Goal: Information Seeking & Learning: Learn about a topic

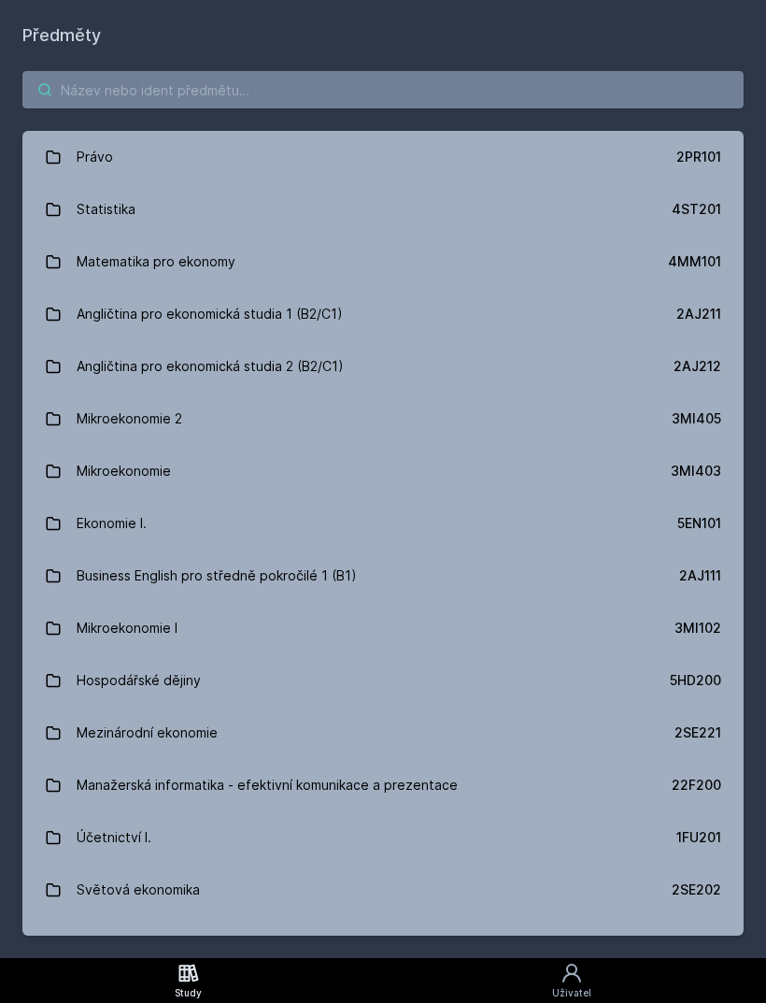
click at [543, 78] on input "search" at bounding box center [382, 89] width 721 height 37
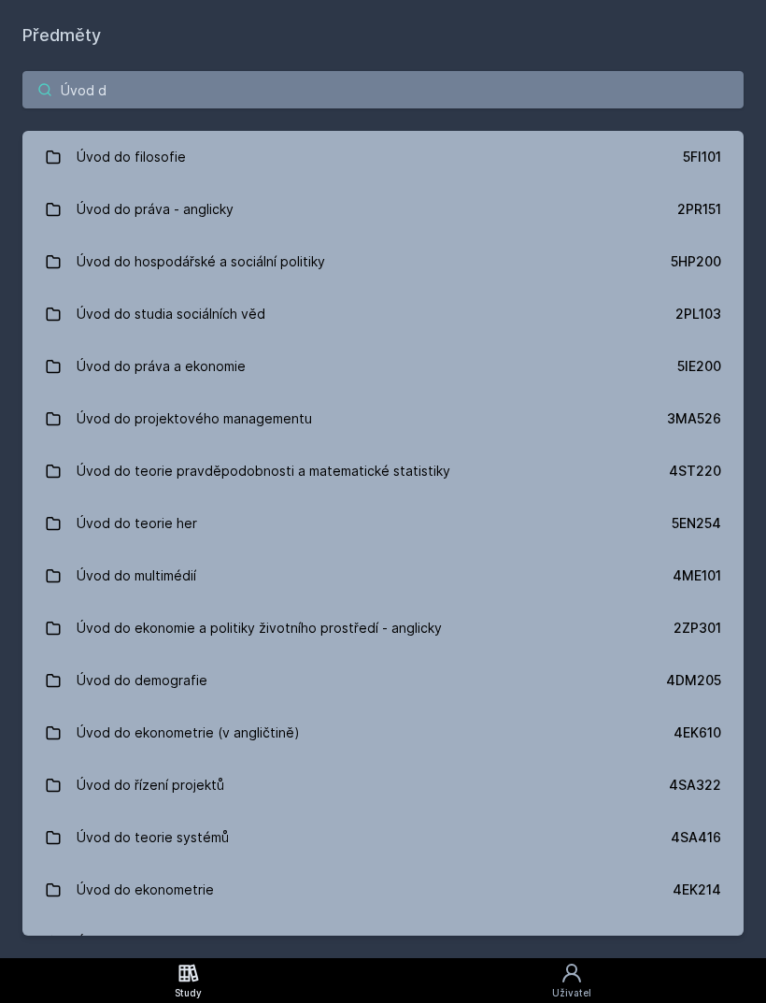
type input "Úvod d"
click at [627, 266] on link "Úvod do hospodářské a sociální politiky 5HP200" at bounding box center [382, 261] width 721 height 52
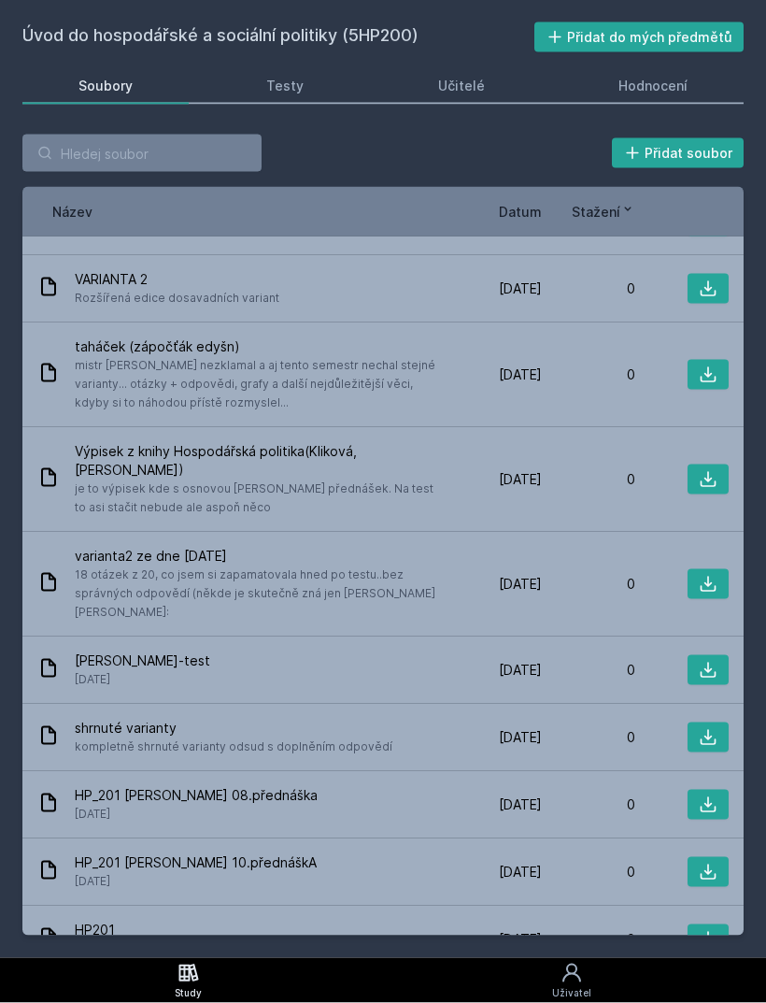
scroll to position [60, 0]
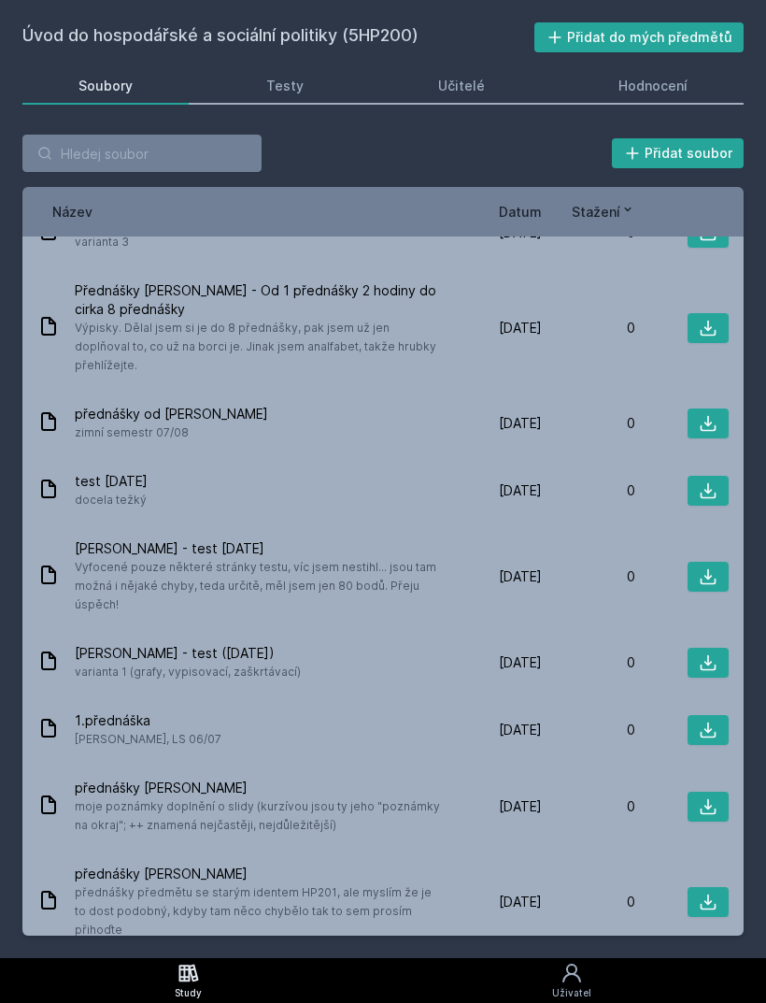
click at [476, 77] on div "Učitelé" at bounding box center [461, 86] width 47 height 19
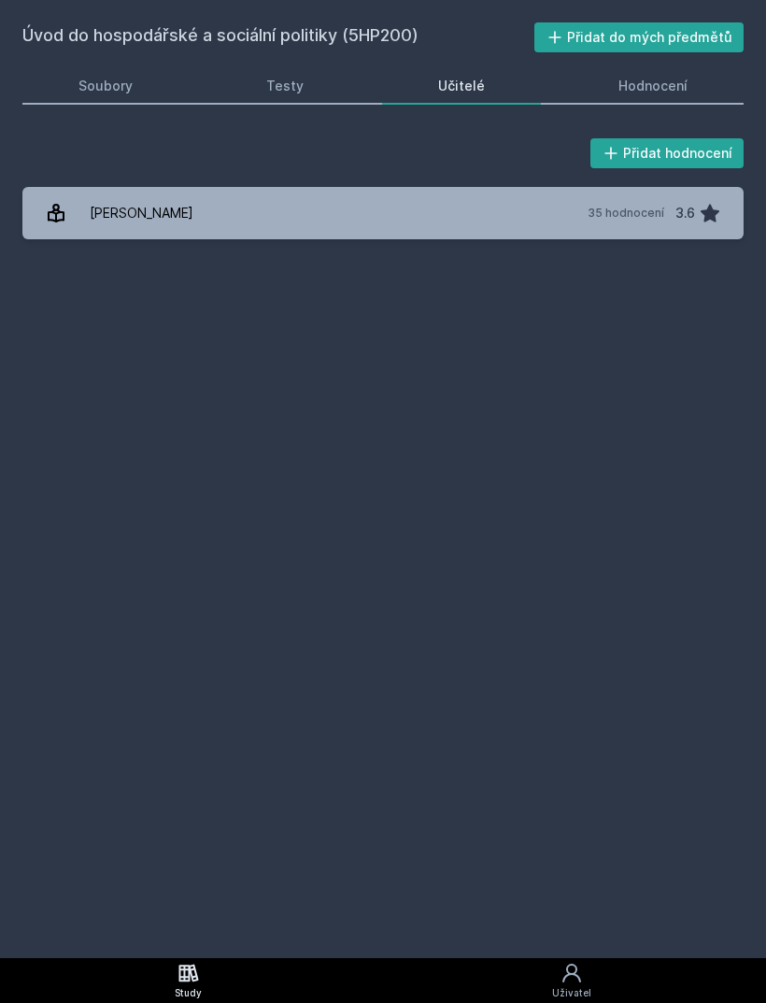
click at [122, 194] on div "[PERSON_NAME]" at bounding box center [142, 212] width 104 height 37
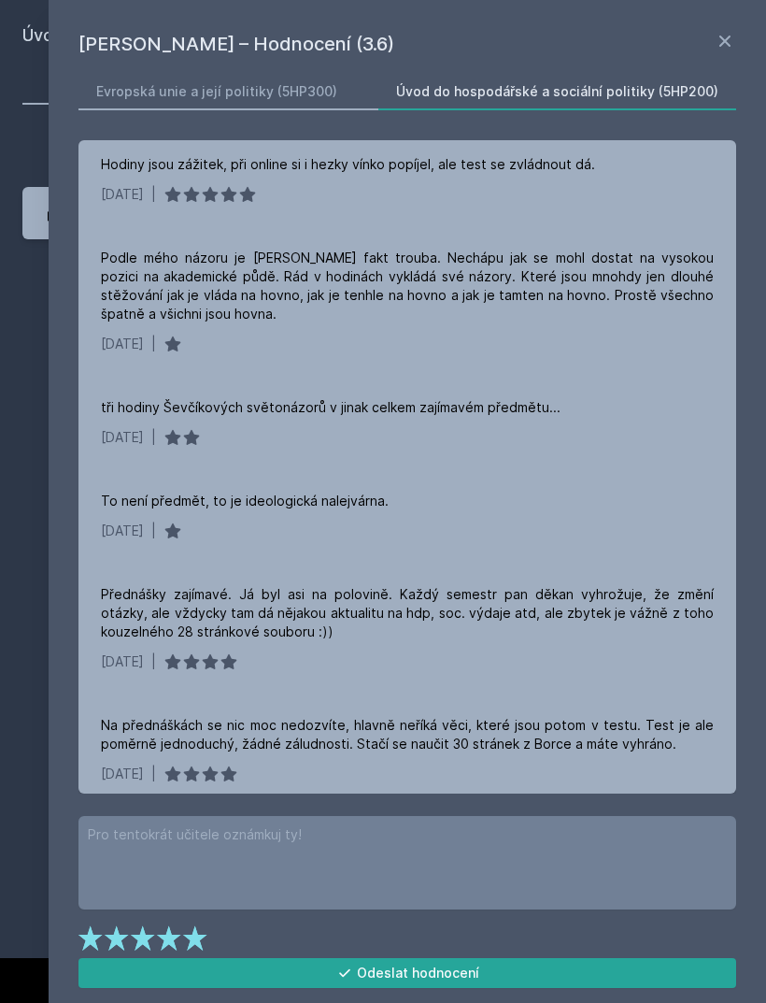
scroll to position [458, 0]
click at [13, 383] on div "Úvod do hospodářské a sociální politiky (5HP200) Přidat do mých předmětů [GEOGR…" at bounding box center [383, 479] width 766 height 958
click at [716, 50] on icon at bounding box center [725, 41] width 22 height 22
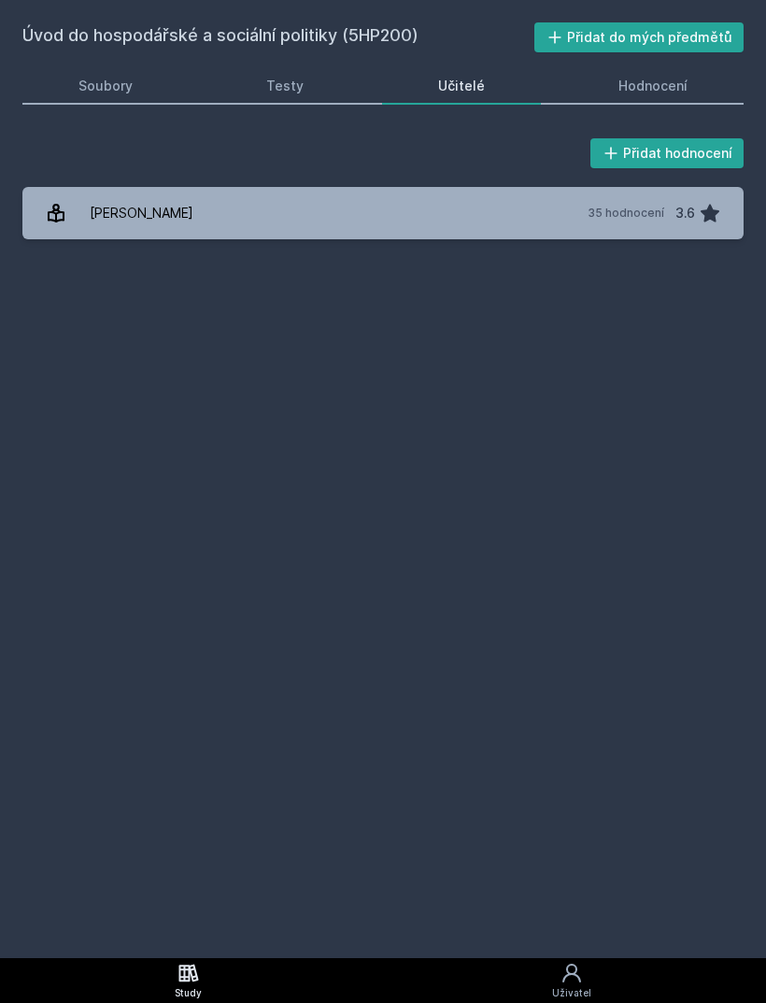
click at [124, 77] on div "Soubory" at bounding box center [105, 86] width 54 height 19
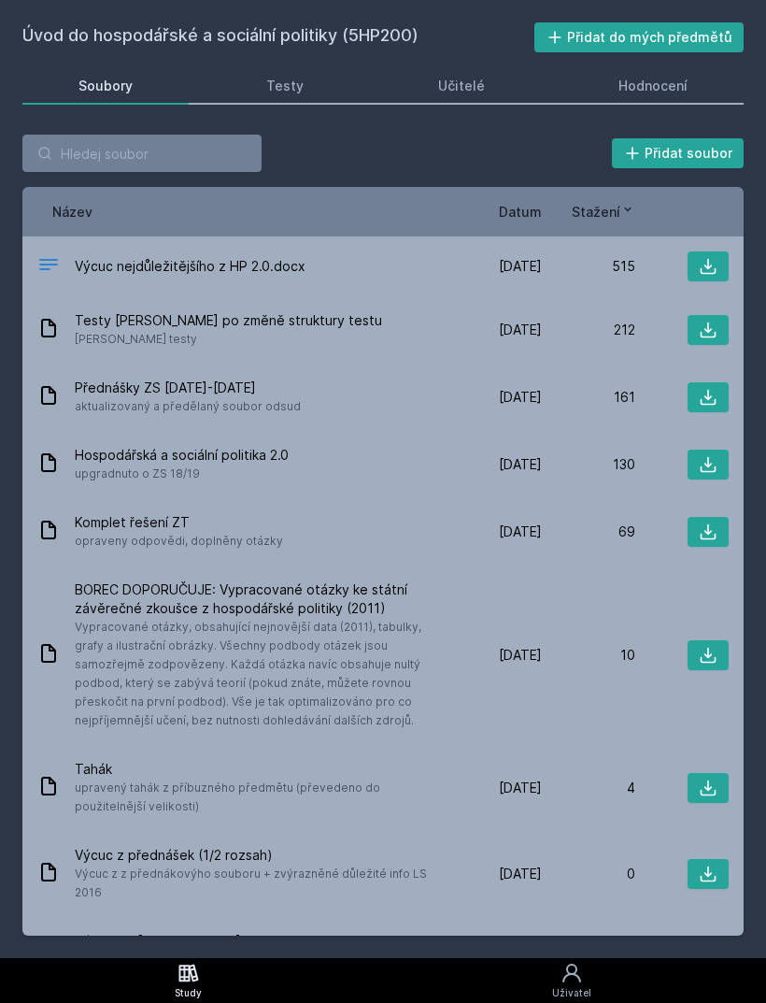
click at [278, 77] on div "Testy" at bounding box center [284, 86] width 37 height 19
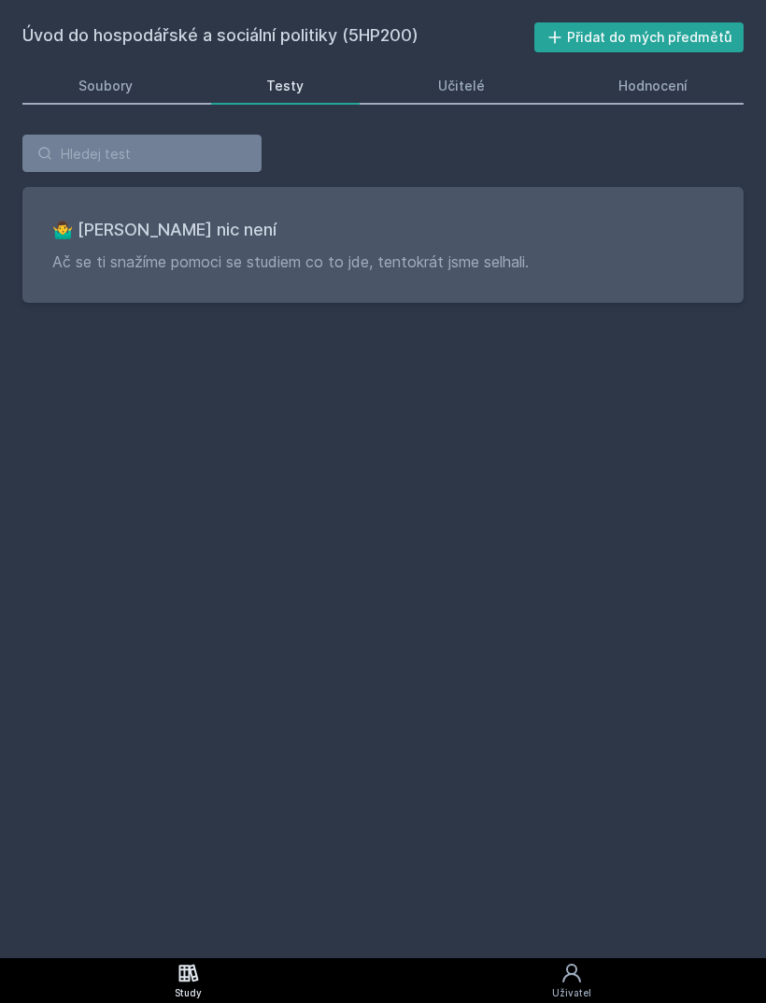
click at [679, 77] on div "Hodnocení" at bounding box center [653, 86] width 69 height 19
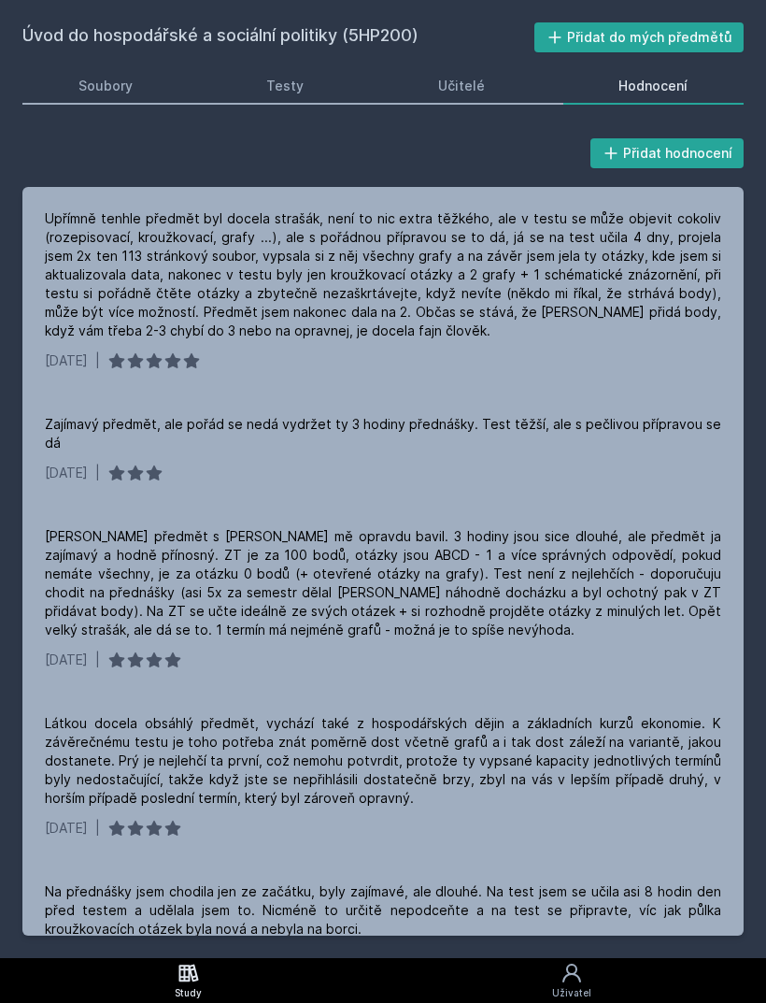
scroll to position [-3, 0]
click at [111, 77] on div "Soubory" at bounding box center [105, 86] width 54 height 19
